Goal: Information Seeking & Learning: Understand process/instructions

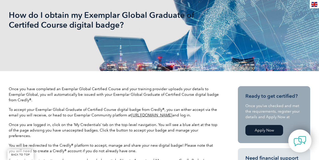
scroll to position [134, 0]
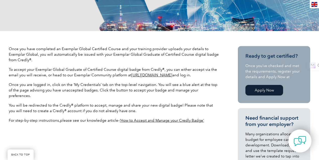
click at [161, 118] on span "‘How to Accept and Manage your Credly Badge’" at bounding box center [162, 120] width 84 height 5
click at [167, 76] on link "https://community.exemplarglobal.org/" at bounding box center [151, 75] width 41 height 5
click at [172, 75] on link "https://community.exemplarglobal.org/" at bounding box center [151, 75] width 41 height 5
click at [56, 63] on div "Once you have completed an Exemplar Global Certified Course and your training p…" at bounding box center [114, 86] width 211 height 81
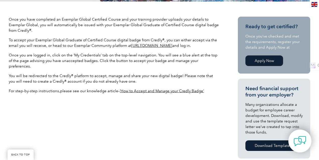
scroll to position [167, 0]
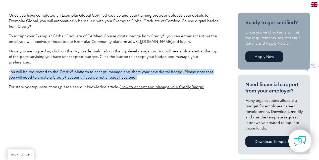
drag, startPoint x: 128, startPoint y: 71, endPoint x: 10, endPoint y: 61, distance: 118.9
click at [10, 61] on div "Once you have completed an Exemplar Global Certified Course and your training p…" at bounding box center [114, 53] width 211 height 81
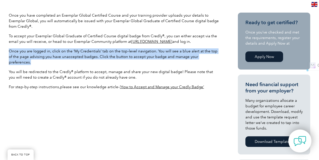
drag, startPoint x: 38, startPoint y: 52, endPoint x: 212, endPoint y: 58, distance: 174.1
click at [212, 58] on span "Once you are logged in, click on the ‘My Credentials’ tab on the top-level navi…" at bounding box center [113, 57] width 209 height 16
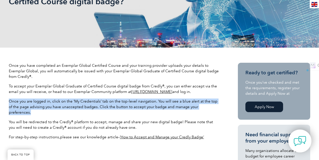
scroll to position [117, 0]
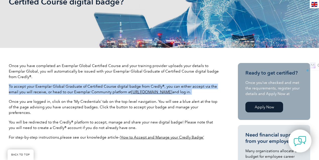
drag, startPoint x: 202, startPoint y: 89, endPoint x: 10, endPoint y: 86, distance: 192.3
click at [10, 86] on p "To accept your Exemplar Global Graduate of Certified Course digital badge from …" at bounding box center [114, 88] width 211 height 11
drag, startPoint x: 10, startPoint y: 65, endPoint x: 33, endPoint y: 78, distance: 27.0
click at [33, 78] on p "Once you have completed an Exemplar Global Certified Course and your training p…" at bounding box center [114, 71] width 211 height 17
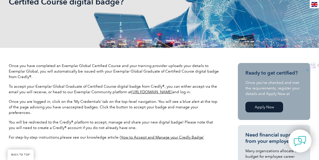
click at [70, 106] on span "Once you are logged in, click on the ‘My Credentials’ tab on the top-level navi…" at bounding box center [113, 107] width 209 height 16
click at [173, 135] on span "‘How to Accept and Manage your Credly Badge’" at bounding box center [162, 137] width 84 height 5
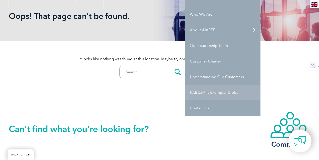
scroll to position [84, 0]
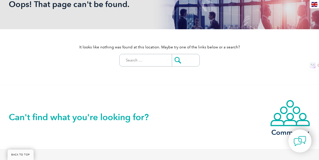
click at [156, 115] on h2 "Can't find what you're looking for?" at bounding box center [84, 117] width 151 height 8
